Goal: Check status

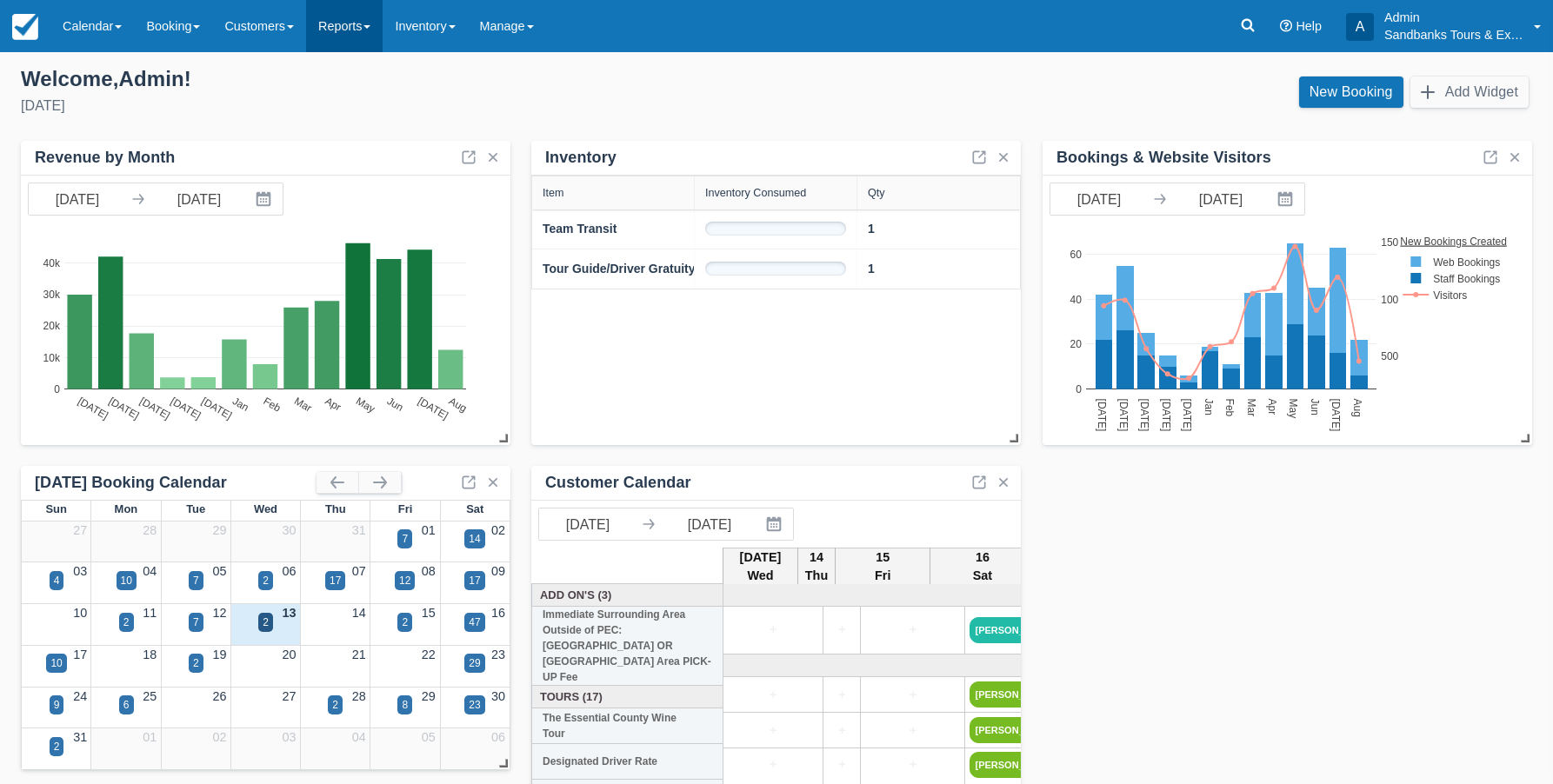
click at [371, 33] on link "Reports" at bounding box center [343, 26] width 76 height 52
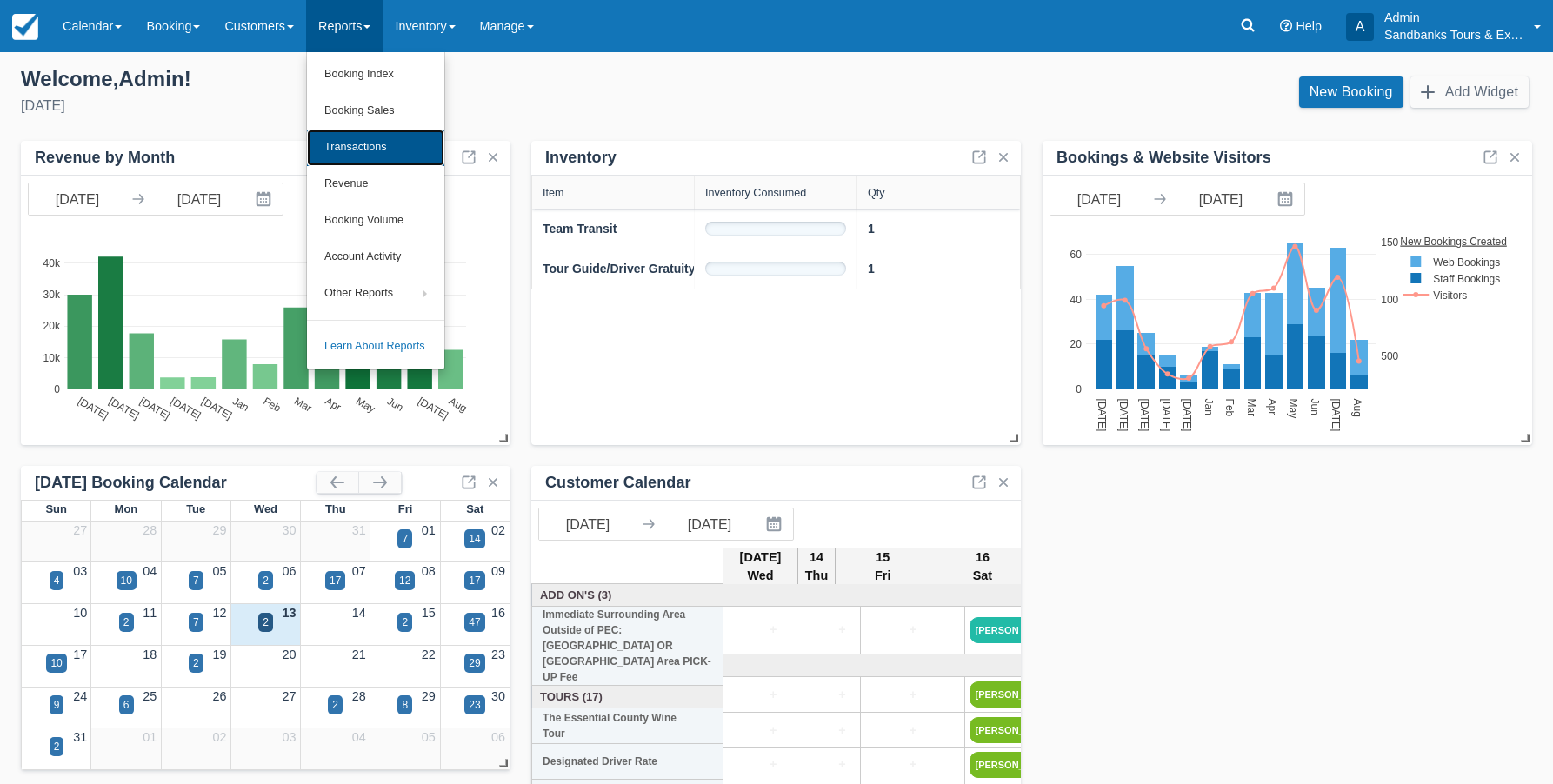
click at [358, 144] on link "Transactions" at bounding box center [375, 148] width 137 height 37
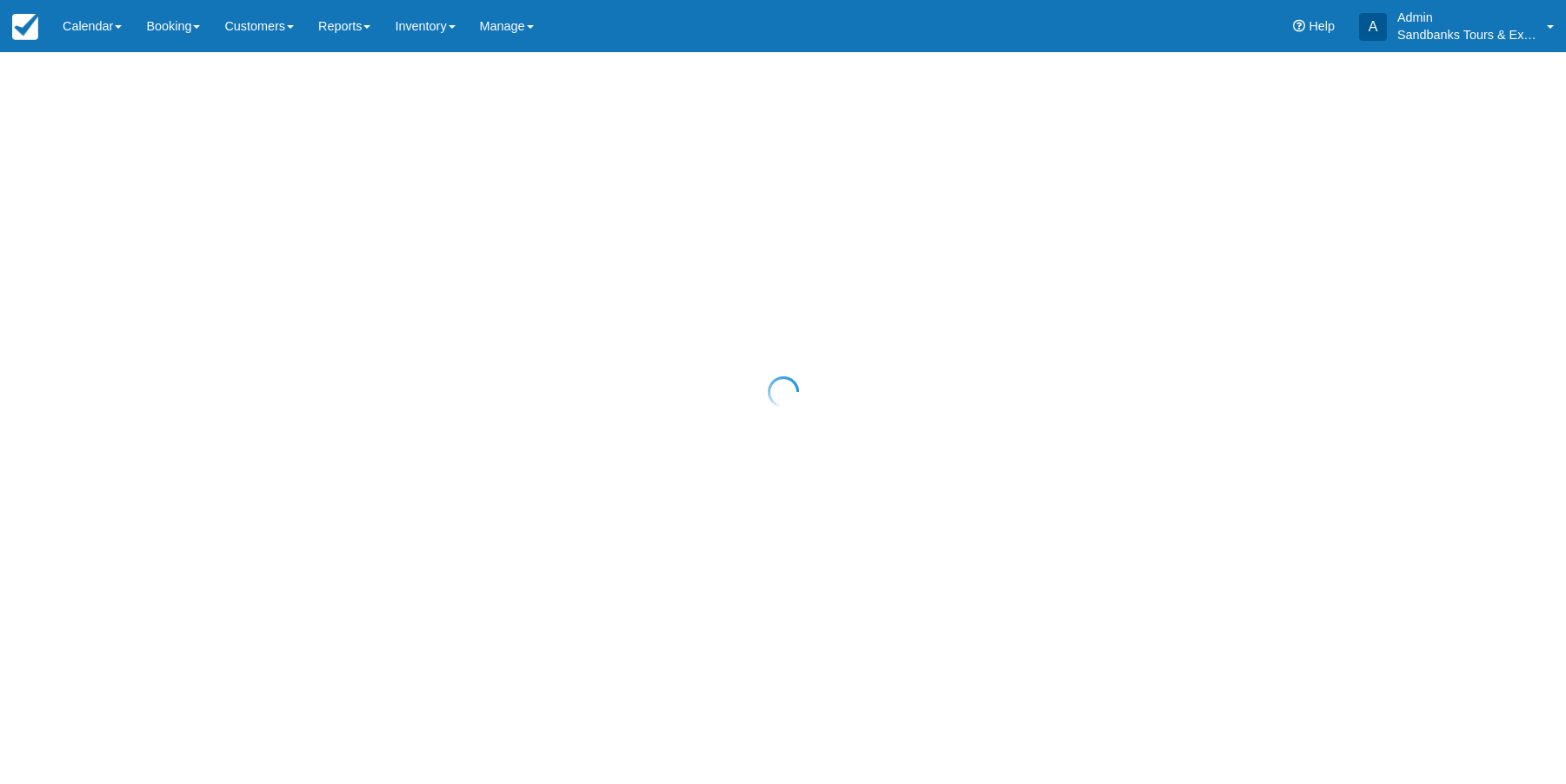
select select "10"
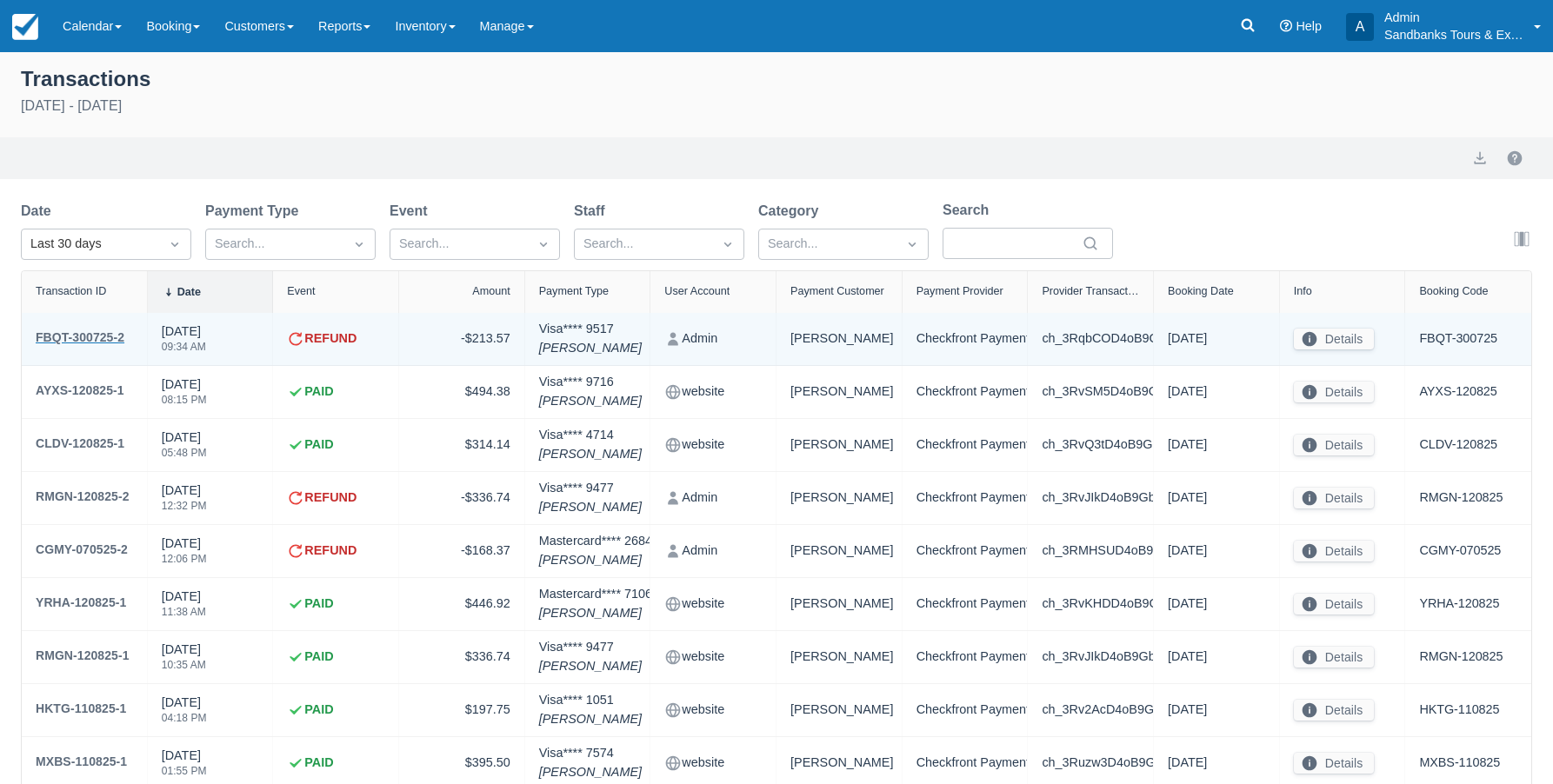
click at [101, 336] on div "FBQT-300725-2" at bounding box center [80, 337] width 89 height 21
